Goal: Task Accomplishment & Management: Use online tool/utility

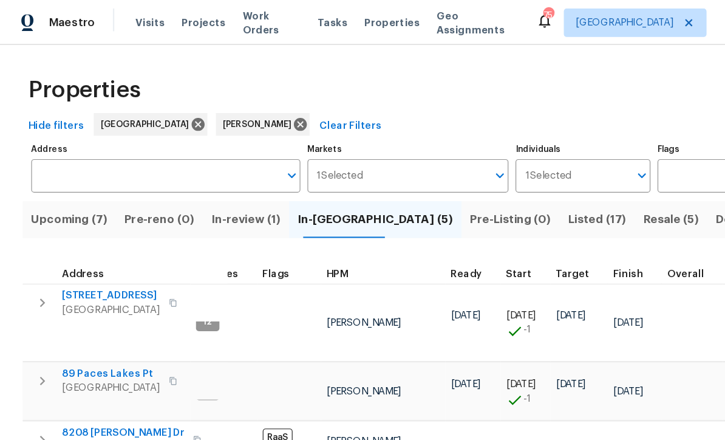
scroll to position [10, 32]
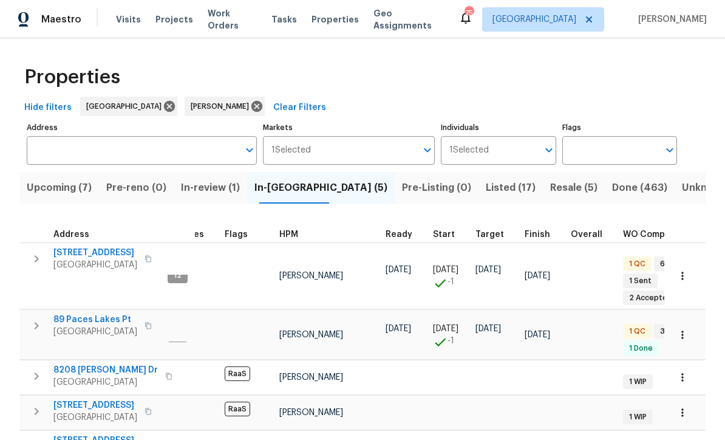
click at [53, 434] on span "422 Marty Ln" at bounding box center [112, 446] width 118 height 24
click at [486, 185] on span "Listed (17)" at bounding box center [511, 187] width 50 height 17
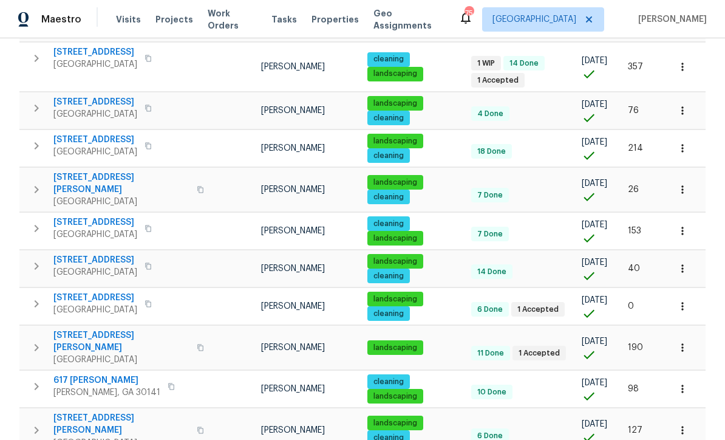
scroll to position [280, 0]
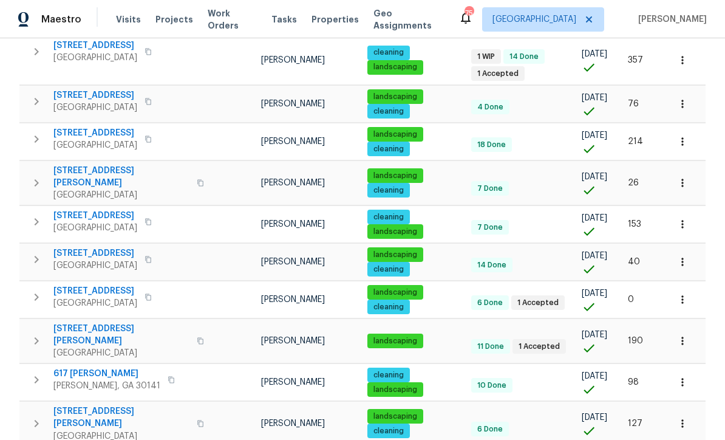
click at [689, 211] on button "button" at bounding box center [682, 224] width 27 height 27
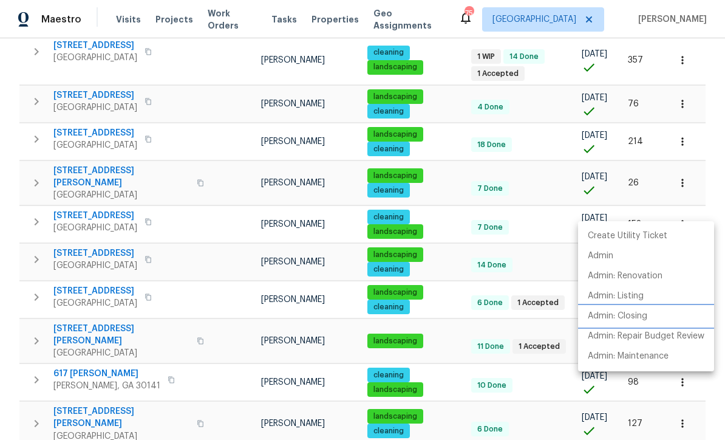
click at [689, 307] on li "Admin: Closing" at bounding box center [646, 316] width 136 height 20
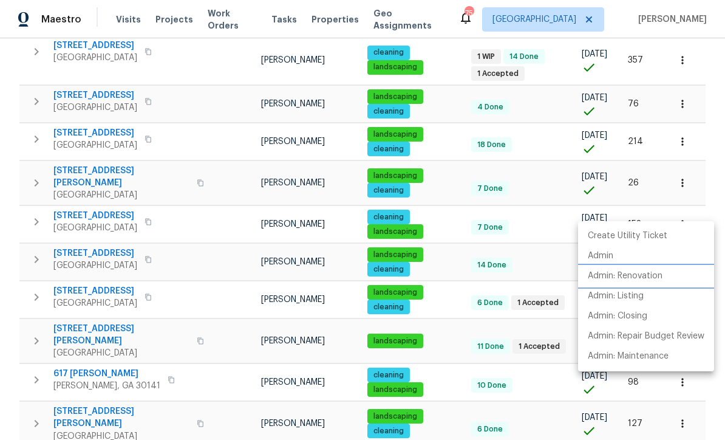
click at [667, 276] on li "Admin: Renovation" at bounding box center [646, 276] width 136 height 20
click at [126, 229] on div at bounding box center [362, 220] width 725 height 440
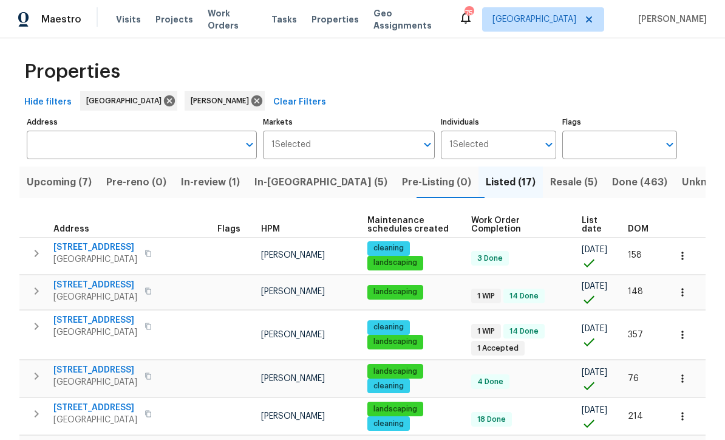
scroll to position [4, 0]
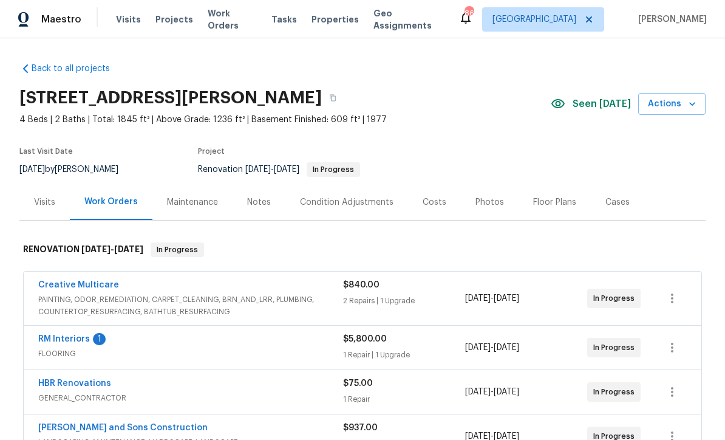
click at [56, 335] on link "RM Interiors" at bounding box center [64, 339] width 52 height 9
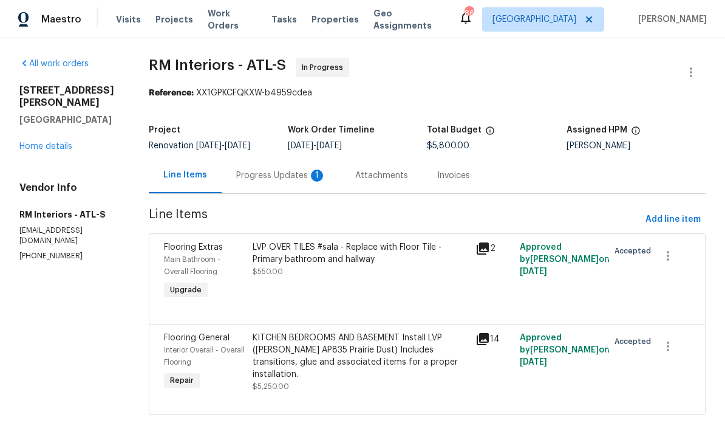
click at [256, 175] on div "Progress Updates 1" at bounding box center [281, 175] width 90 height 12
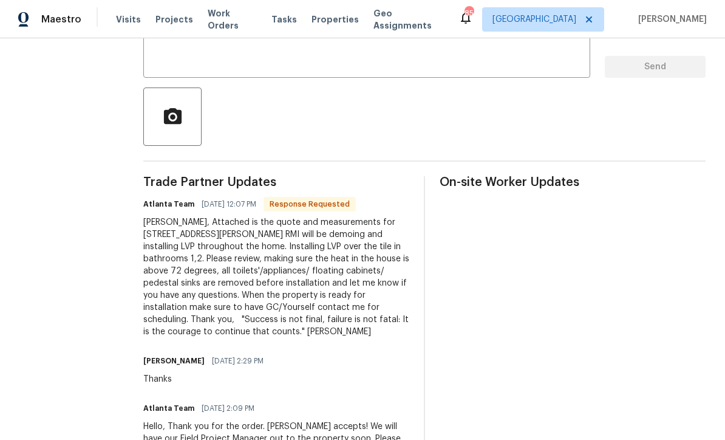
scroll to position [236, 0]
click at [154, 46] on textarea at bounding box center [367, 47] width 432 height 43
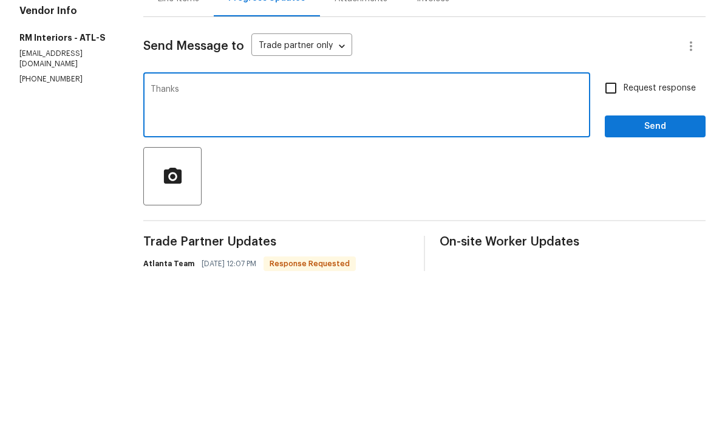
type textarea "Thanks"
click at [663, 288] on span "Send" at bounding box center [654, 295] width 81 height 15
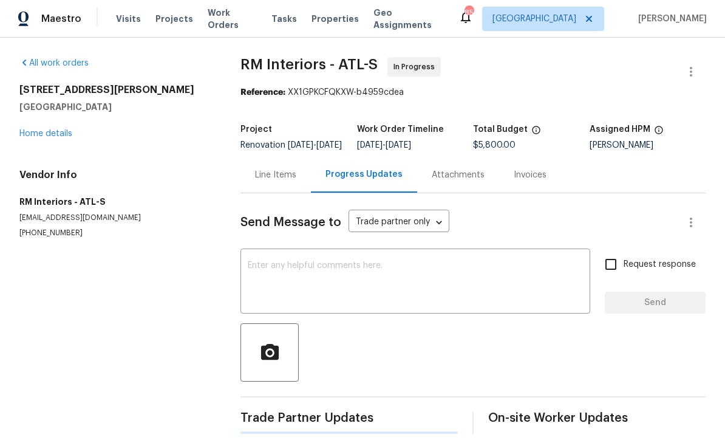
scroll to position [24, 0]
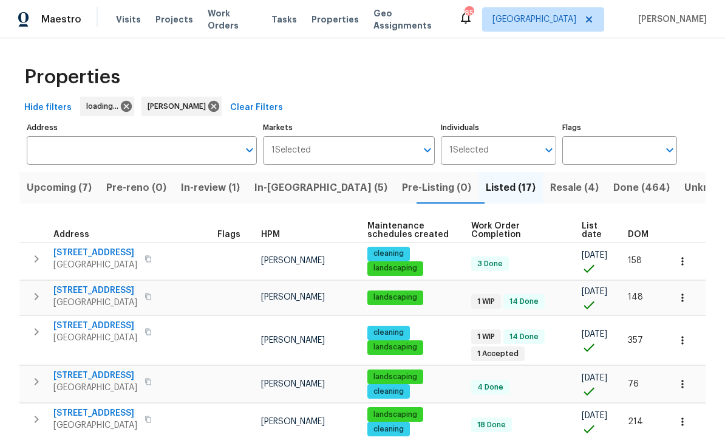
click at [294, 185] on span "In-[GEOGRAPHIC_DATA] (5)" at bounding box center [320, 187] width 133 height 17
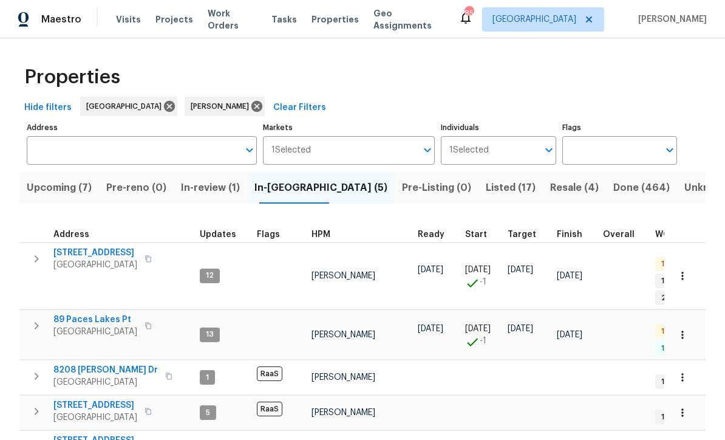
click at [87, 313] on span "89 Paces Lakes Pt" at bounding box center [95, 319] width 84 height 12
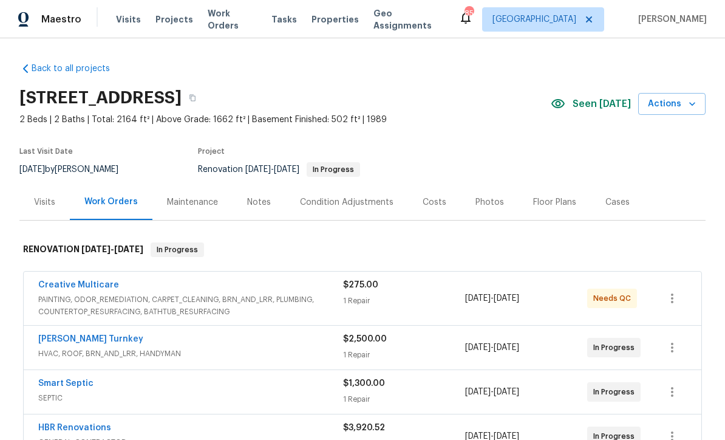
click at [63, 284] on link "Creative Multicare" at bounding box center [78, 285] width 81 height 9
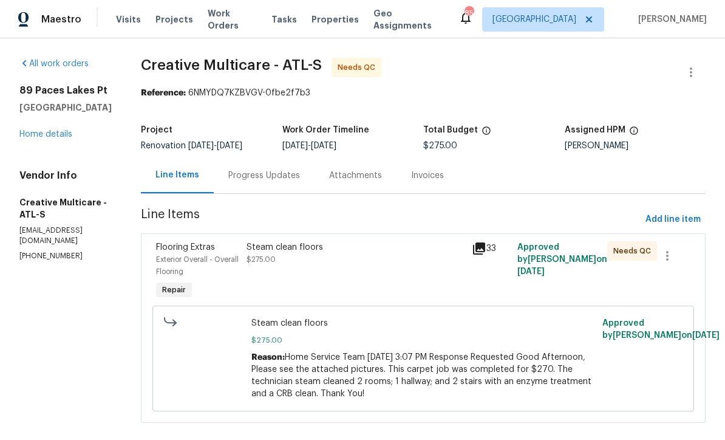
click at [316, 253] on div "Steam clean floors" at bounding box center [356, 247] width 219 height 12
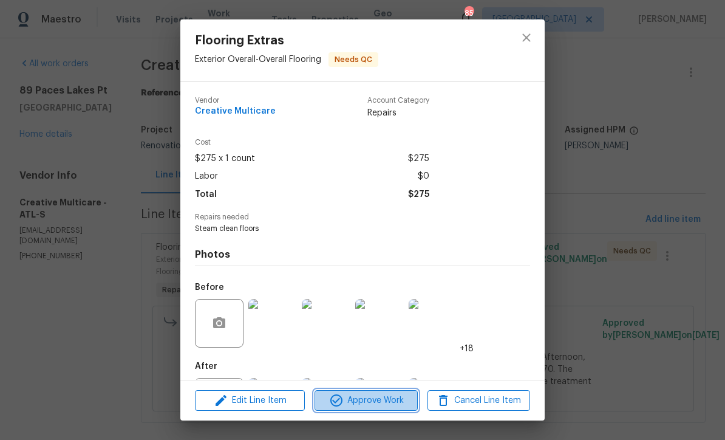
click at [361, 403] on span "Approve Work" at bounding box center [365, 400] width 95 height 15
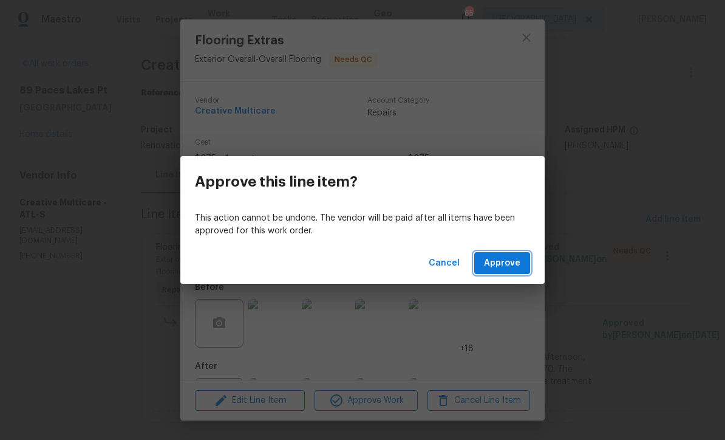
click at [506, 266] on span "Approve" at bounding box center [502, 263] width 36 height 15
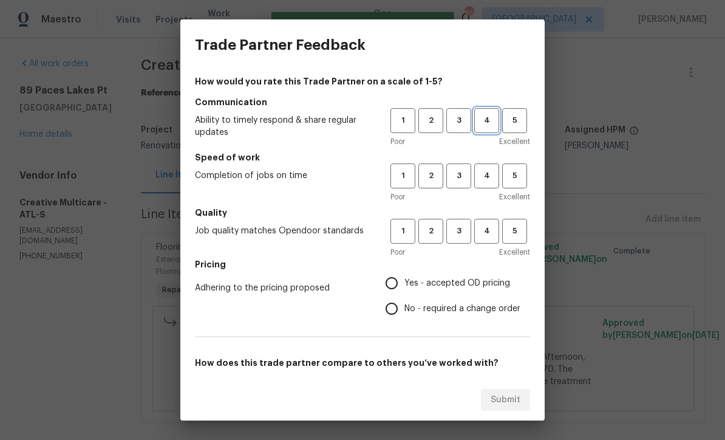
click at [483, 116] on span "4" at bounding box center [486, 121] width 22 height 14
click at [485, 177] on span "4" at bounding box center [486, 176] width 22 height 14
click at [488, 233] on span "4" at bounding box center [486, 231] width 22 height 14
click at [398, 281] on input "Yes - accepted OD pricing" at bounding box center [392, 283] width 26 height 26
radio input "true"
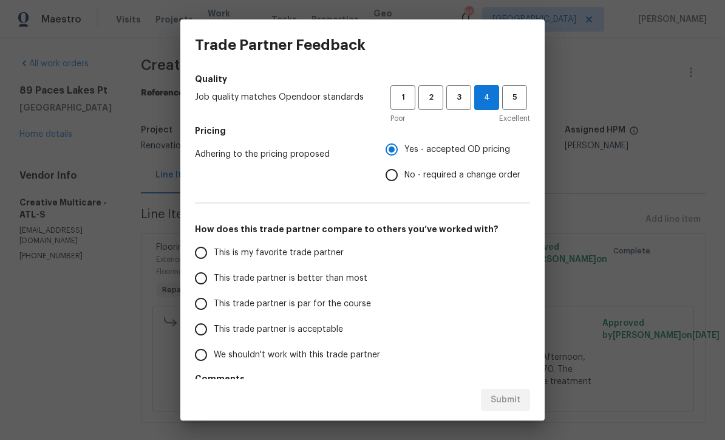
scroll to position [137, 0]
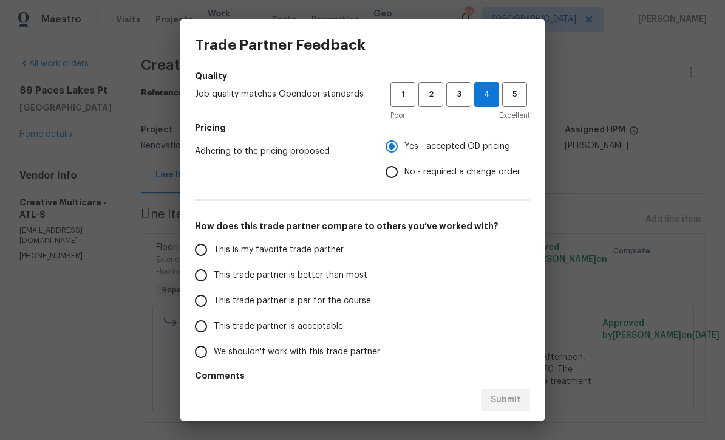
click at [203, 304] on input "This trade partner is par for the course" at bounding box center [201, 301] width 26 height 26
click at [507, 398] on span "Submit" at bounding box center [506, 399] width 30 height 15
radio input "true"
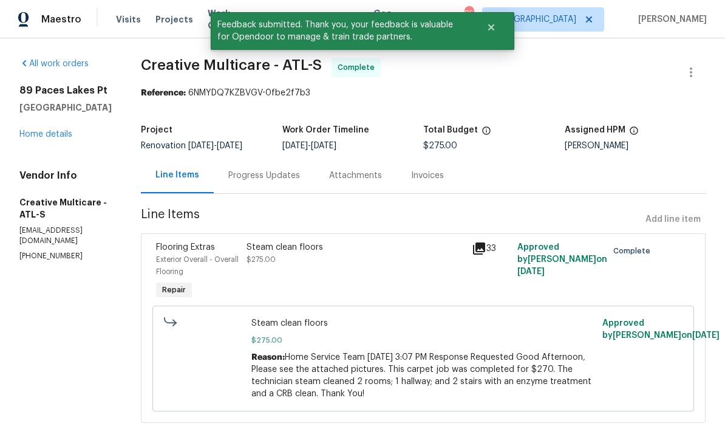
click at [46, 137] on link "Home details" at bounding box center [45, 134] width 53 height 9
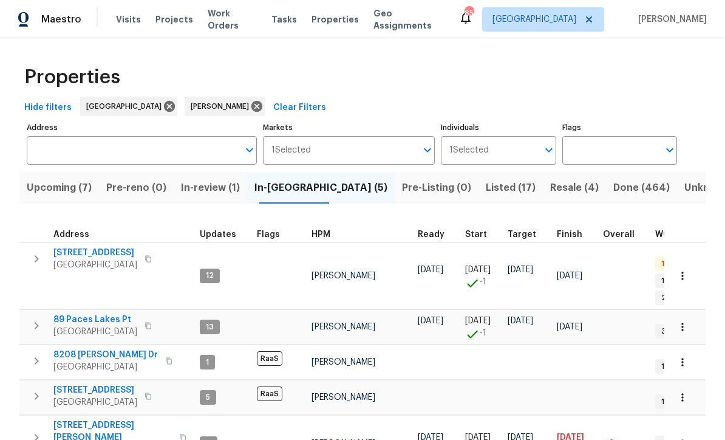
click at [78, 384] on span "96 Donegal Way" at bounding box center [95, 390] width 84 height 12
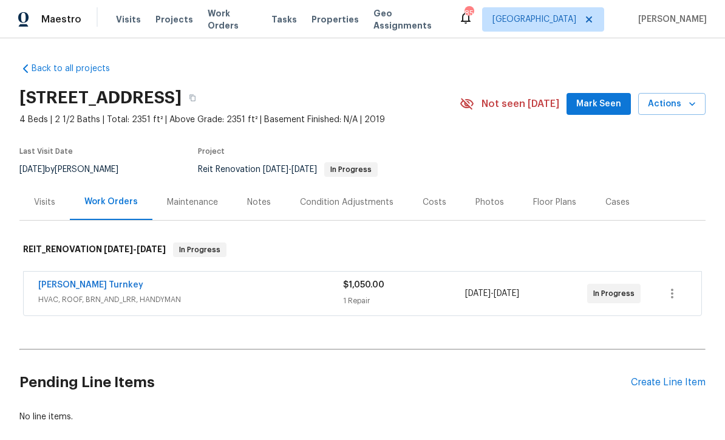
click at [606, 102] on span "Mark Seen" at bounding box center [598, 104] width 45 height 15
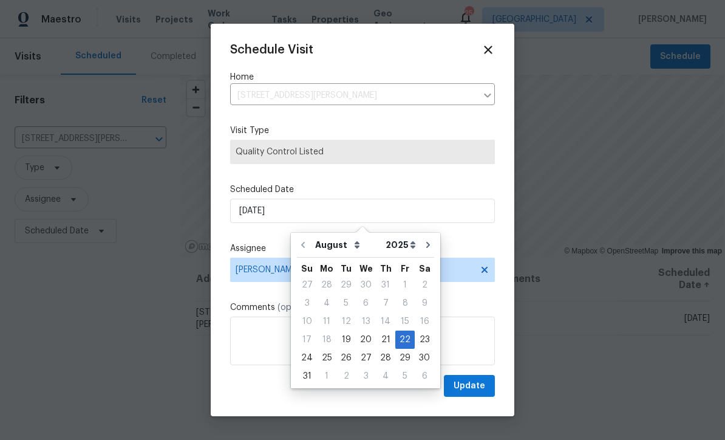
scroll to position [237, 0]
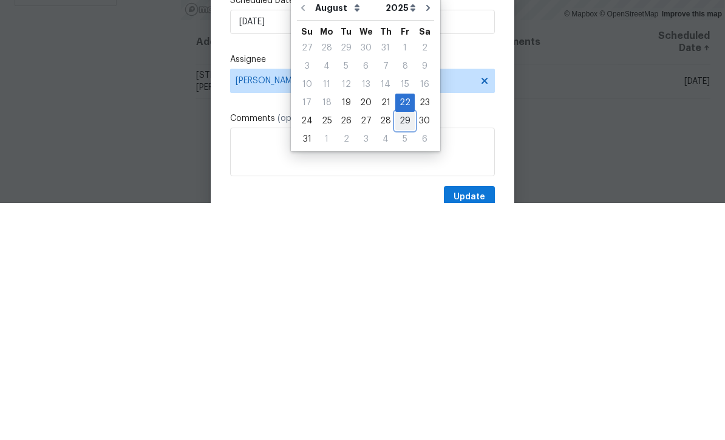
click at [396, 349] on div "29" at bounding box center [404, 357] width 19 height 17
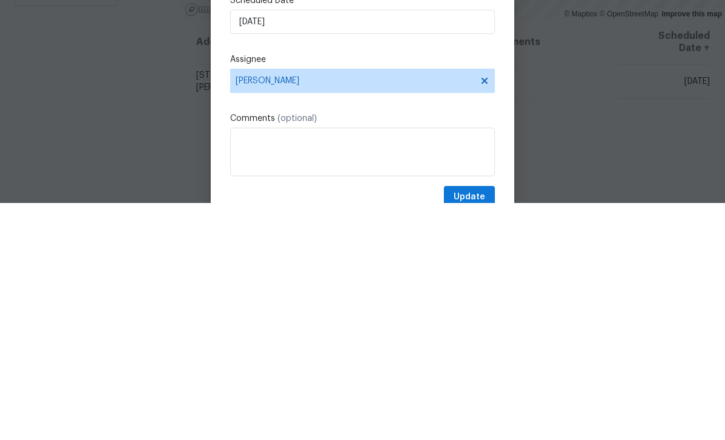
type input "[DATE]"
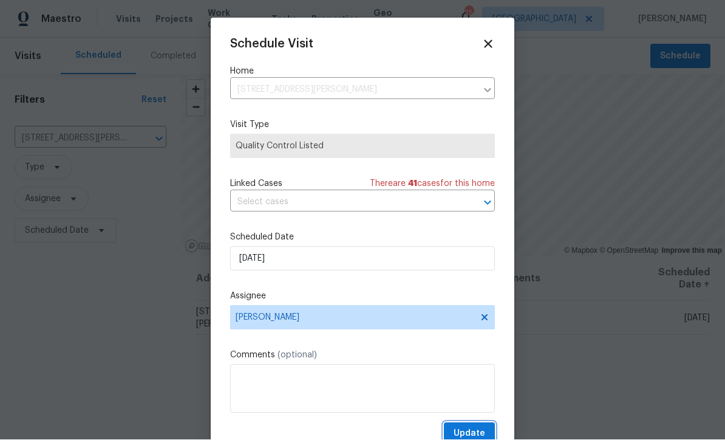
click at [463, 426] on button "Update" at bounding box center [469, 434] width 51 height 22
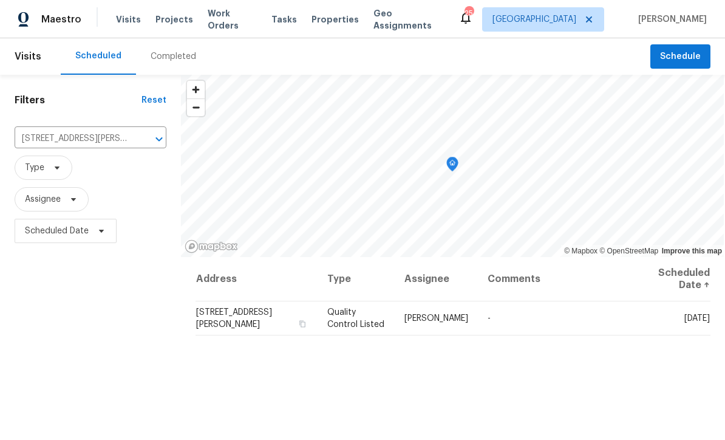
scroll to position [0, 0]
